Goal: Transaction & Acquisition: Download file/media

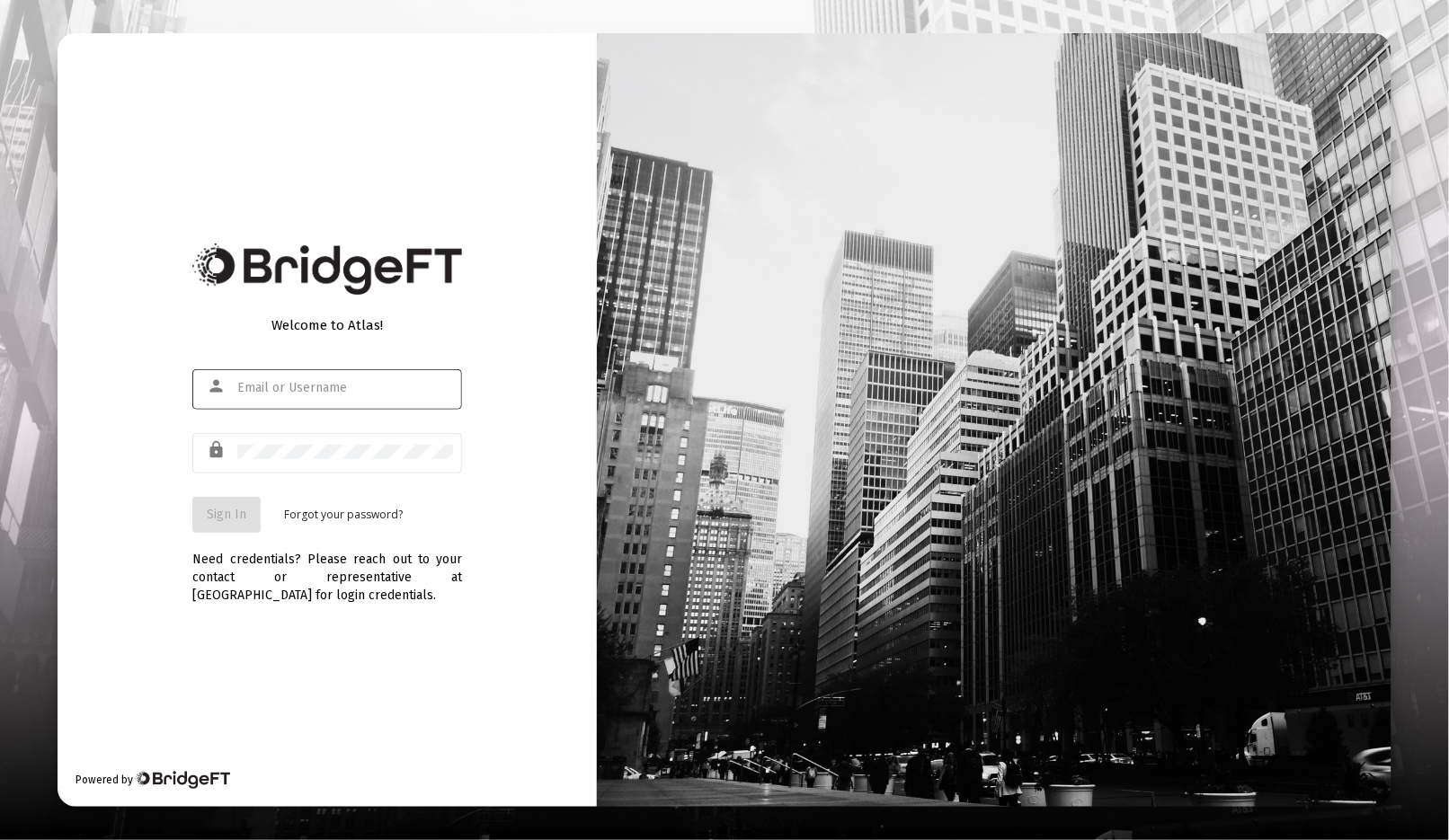
click at [321, 396] on div at bounding box center [345, 387] width 216 height 44
type input "[EMAIL_ADDRESS][DOMAIN_NAME]"
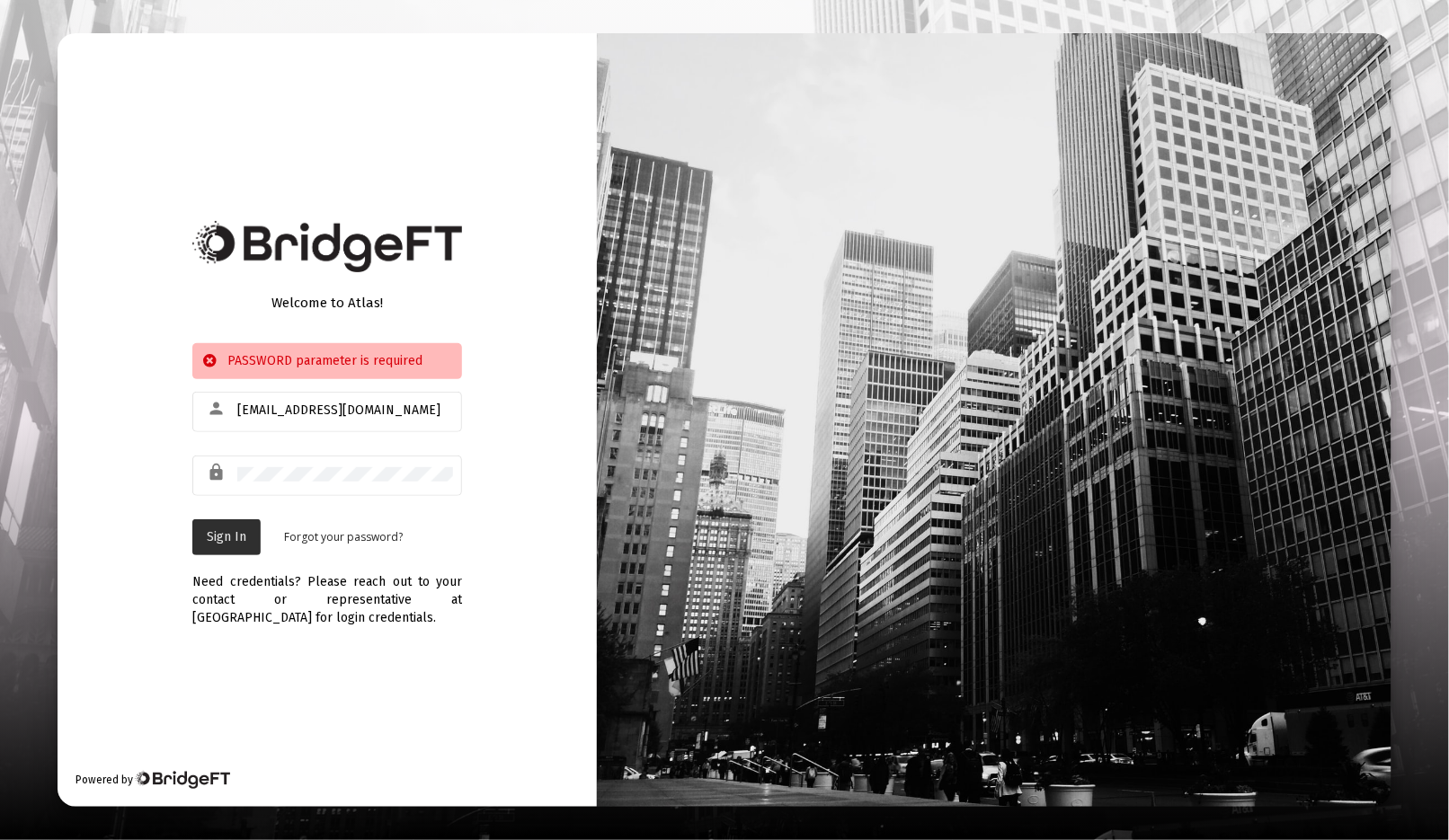
click at [223, 530] on span "Sign In" at bounding box center [227, 536] width 40 height 15
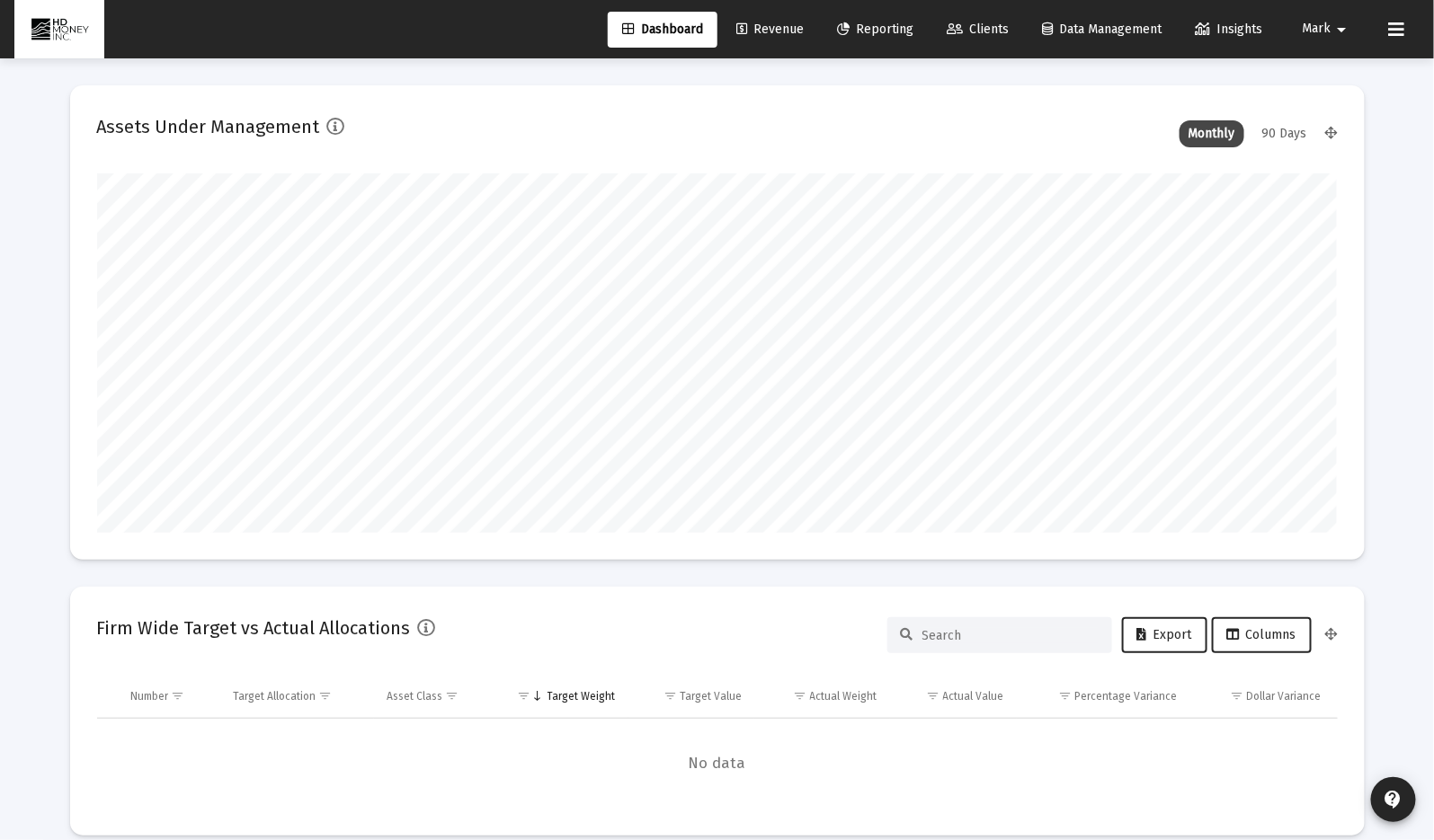
scroll to position [360, 667]
click at [867, 24] on span "Reporting" at bounding box center [875, 29] width 76 height 15
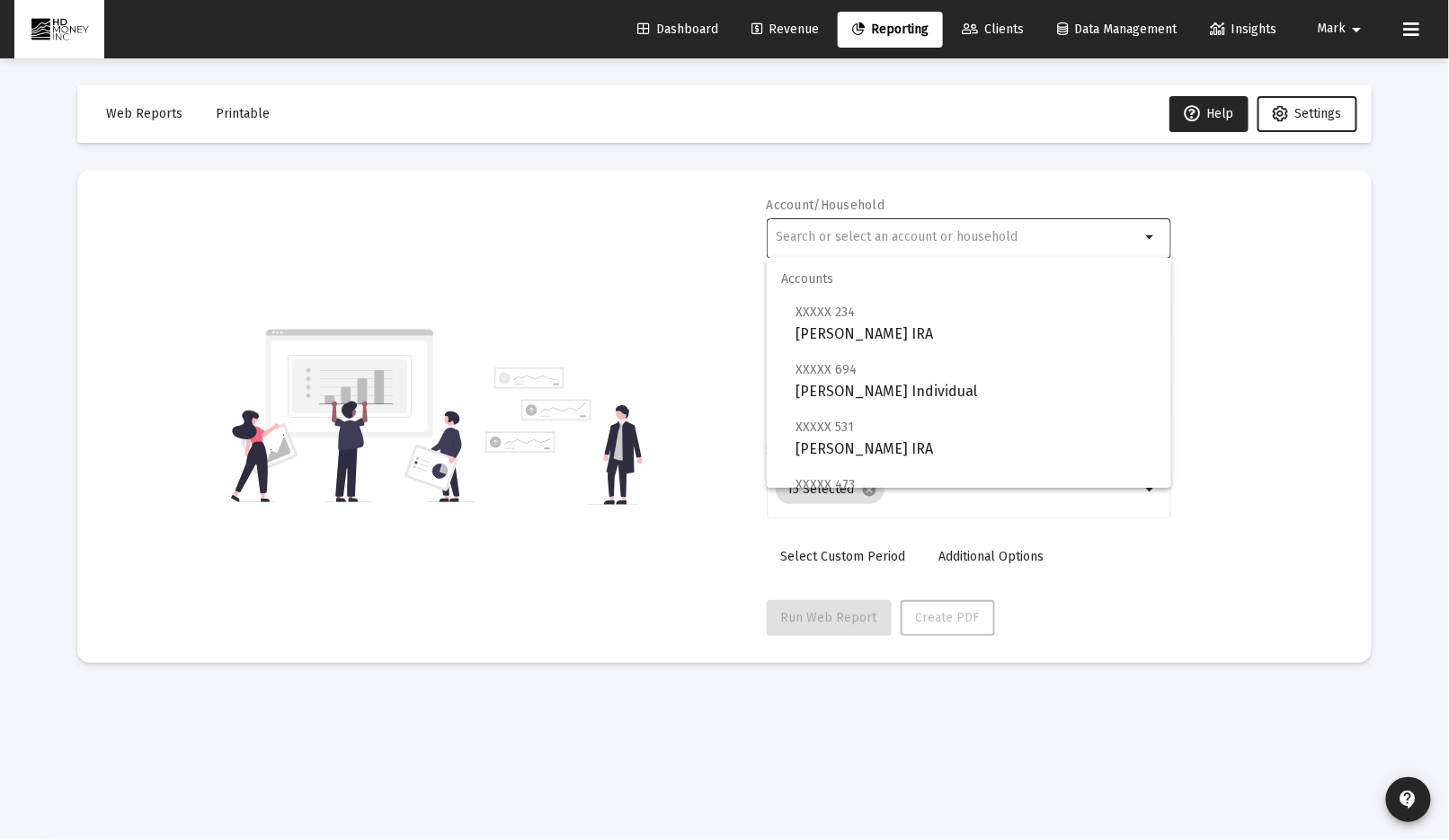
click at [830, 232] on input "text" at bounding box center [957, 237] width 364 height 15
drag, startPoint x: 604, startPoint y: 246, endPoint x: 604, endPoint y: 205, distance: 41.0
click at [601, 243] on div "Account/Household arrow_drop_down Report Period 2025 Report Package Advisor Def…" at bounding box center [724, 417] width 1241 height 440
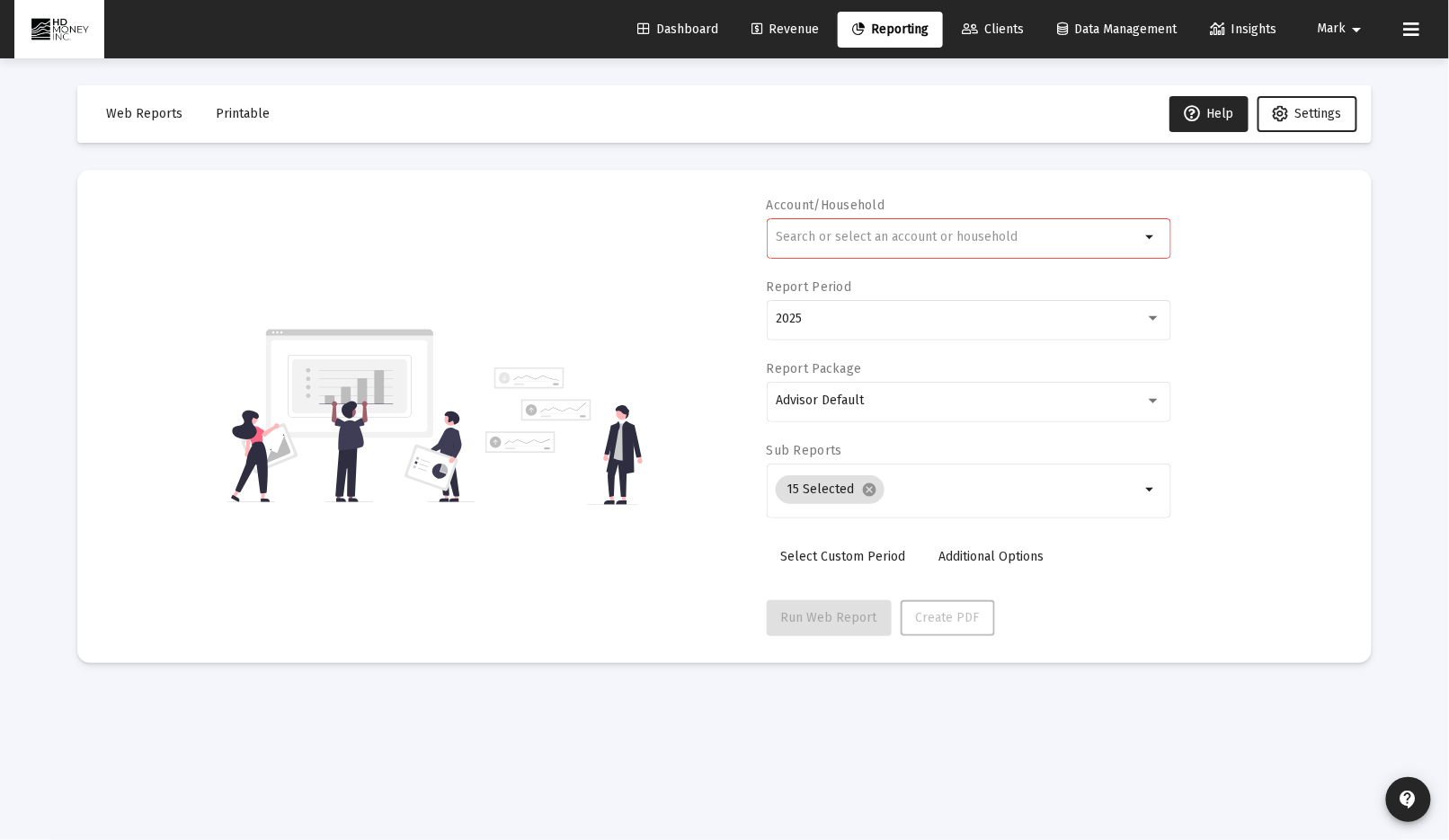
click at [993, 27] on span "Clients" at bounding box center [993, 29] width 62 height 15
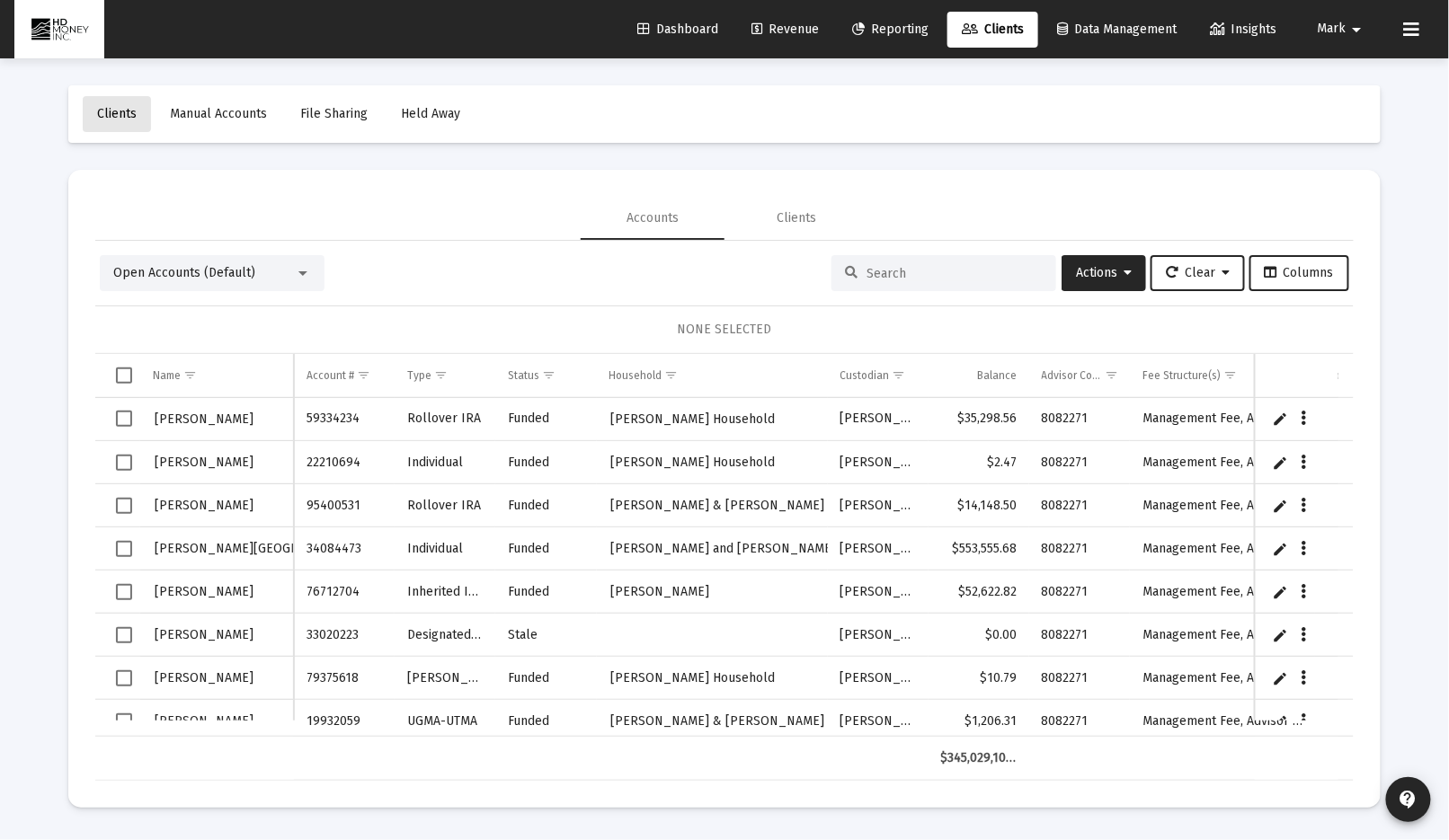
click at [112, 111] on span "Clients" at bounding box center [117, 113] width 40 height 15
click at [791, 24] on span "Revenue" at bounding box center [785, 29] width 67 height 15
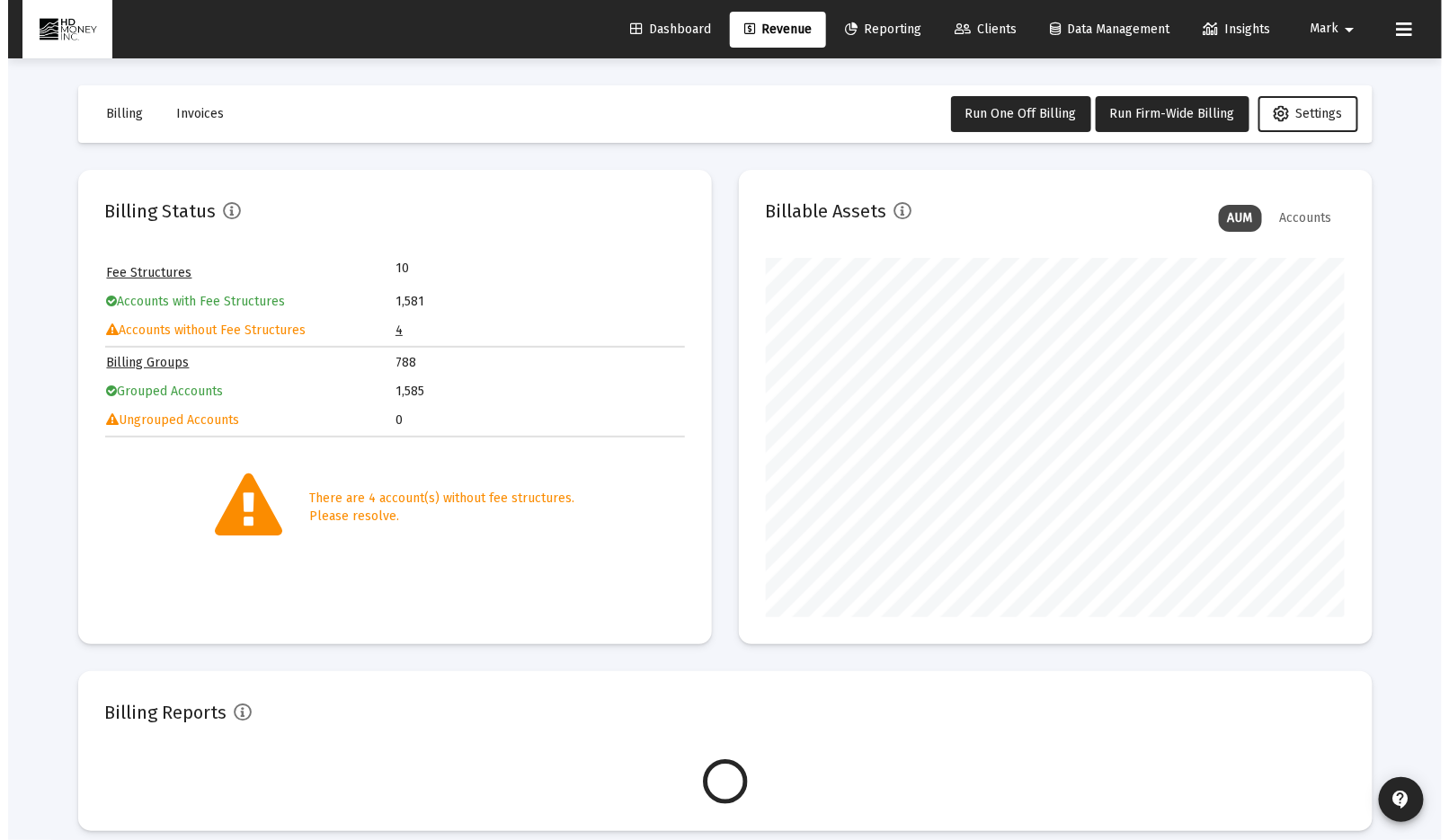
scroll to position [360, 580]
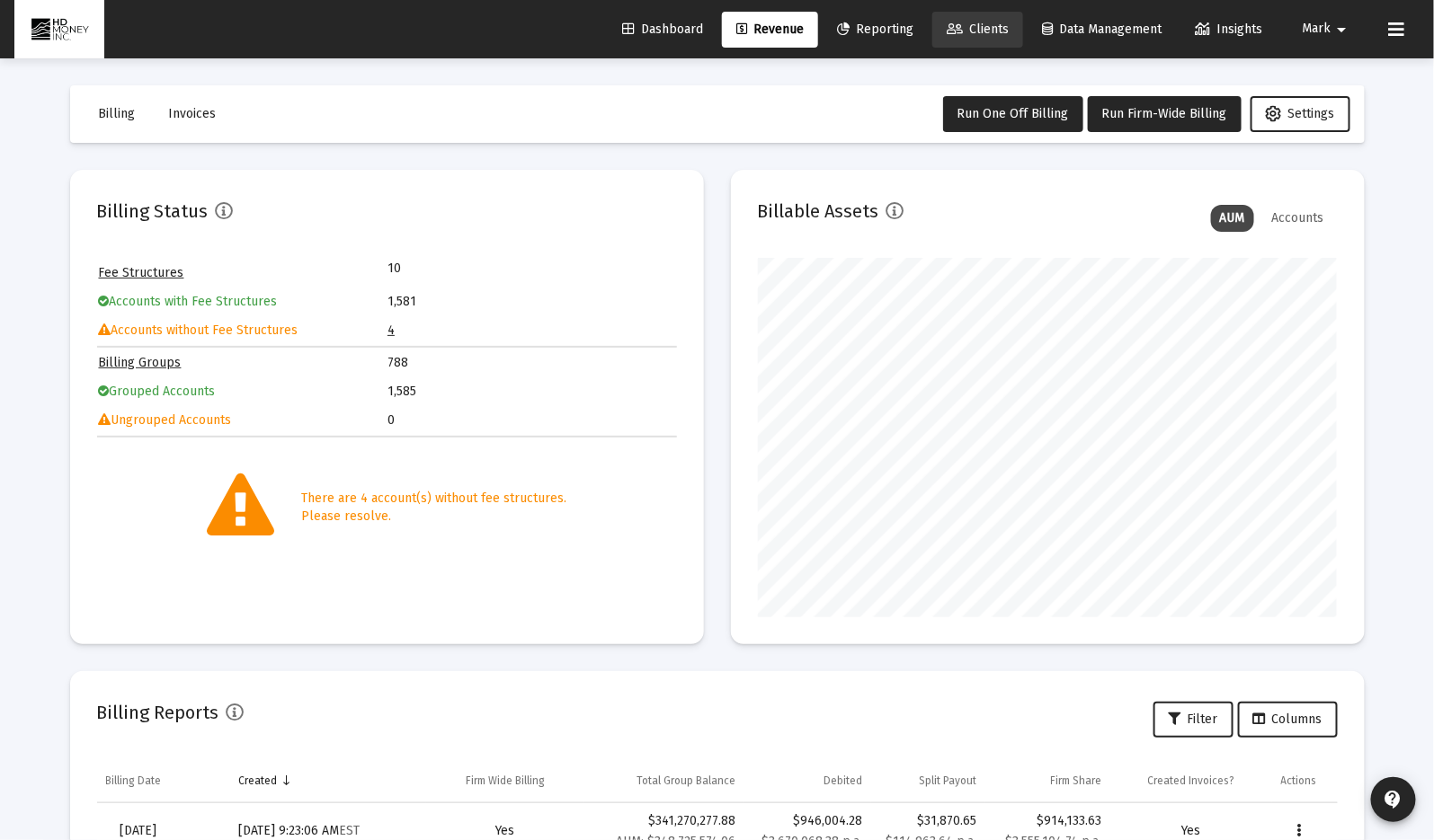
click at [982, 27] on span "Clients" at bounding box center [977, 29] width 62 height 15
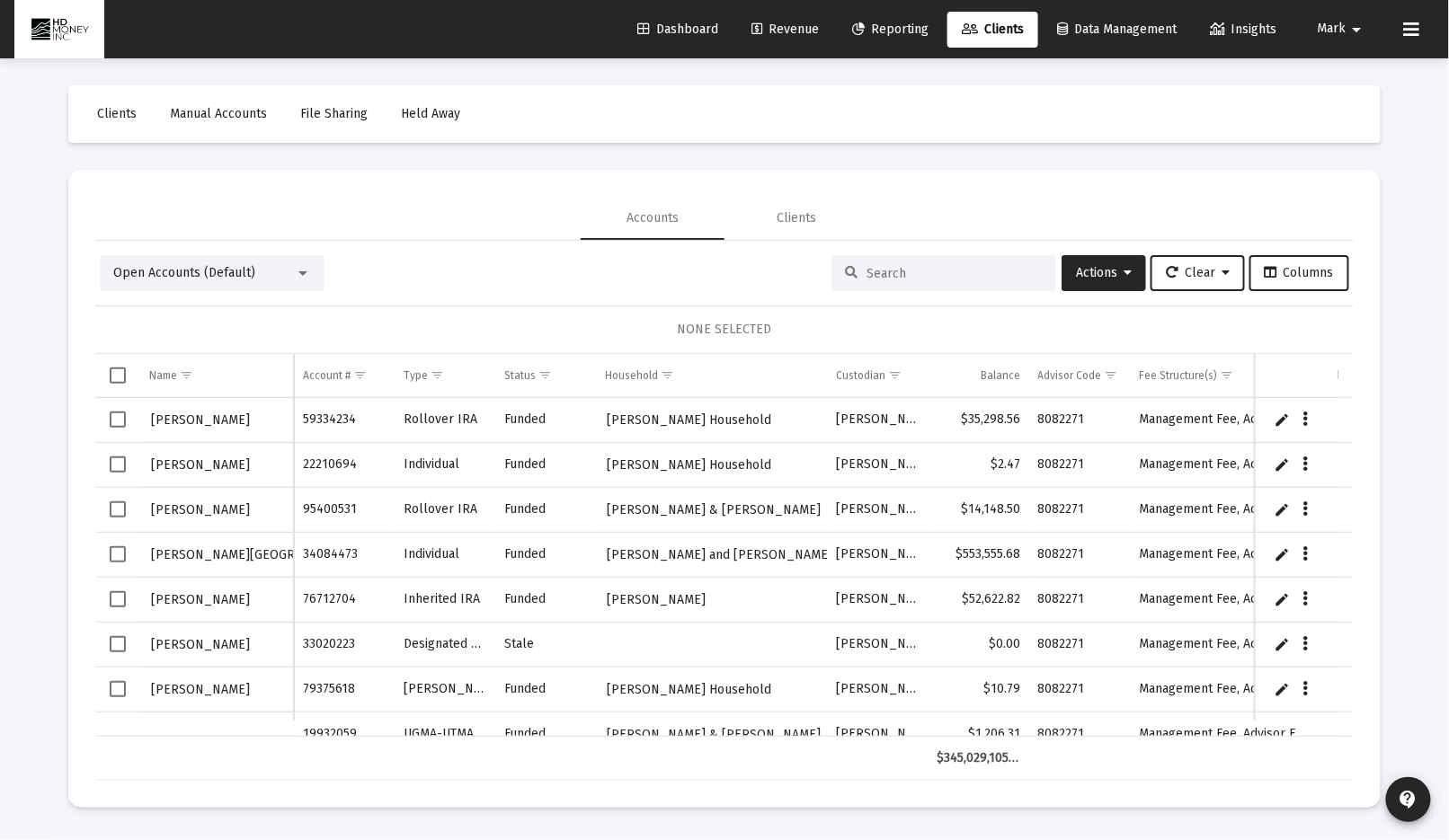
click at [889, 28] on span "Reporting" at bounding box center [890, 29] width 76 height 15
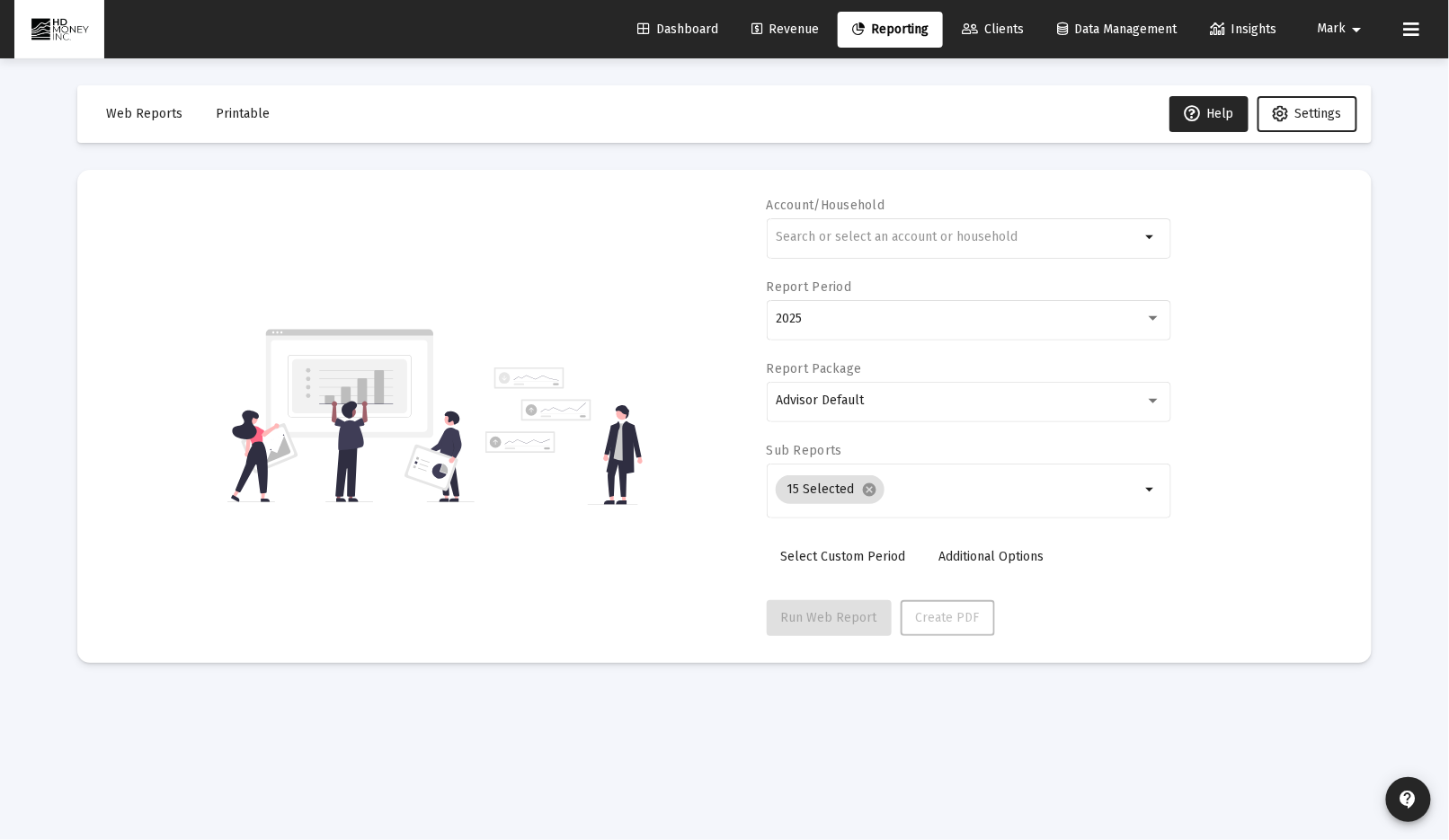
click at [243, 113] on span "Printable" at bounding box center [243, 113] width 54 height 15
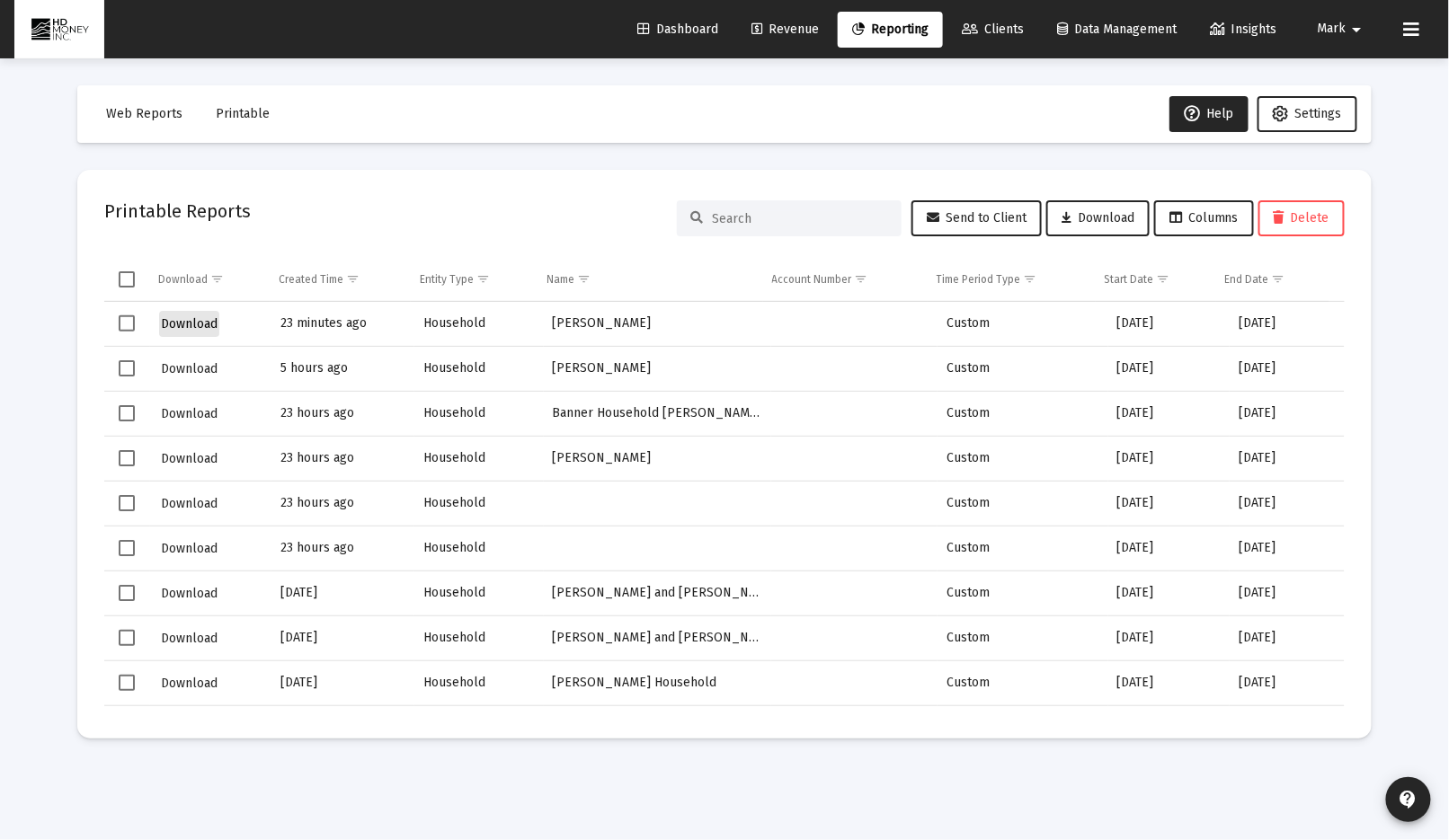
click at [190, 319] on span "Download" at bounding box center [188, 323] width 56 height 15
